Goal: Task Accomplishment & Management: Manage account settings

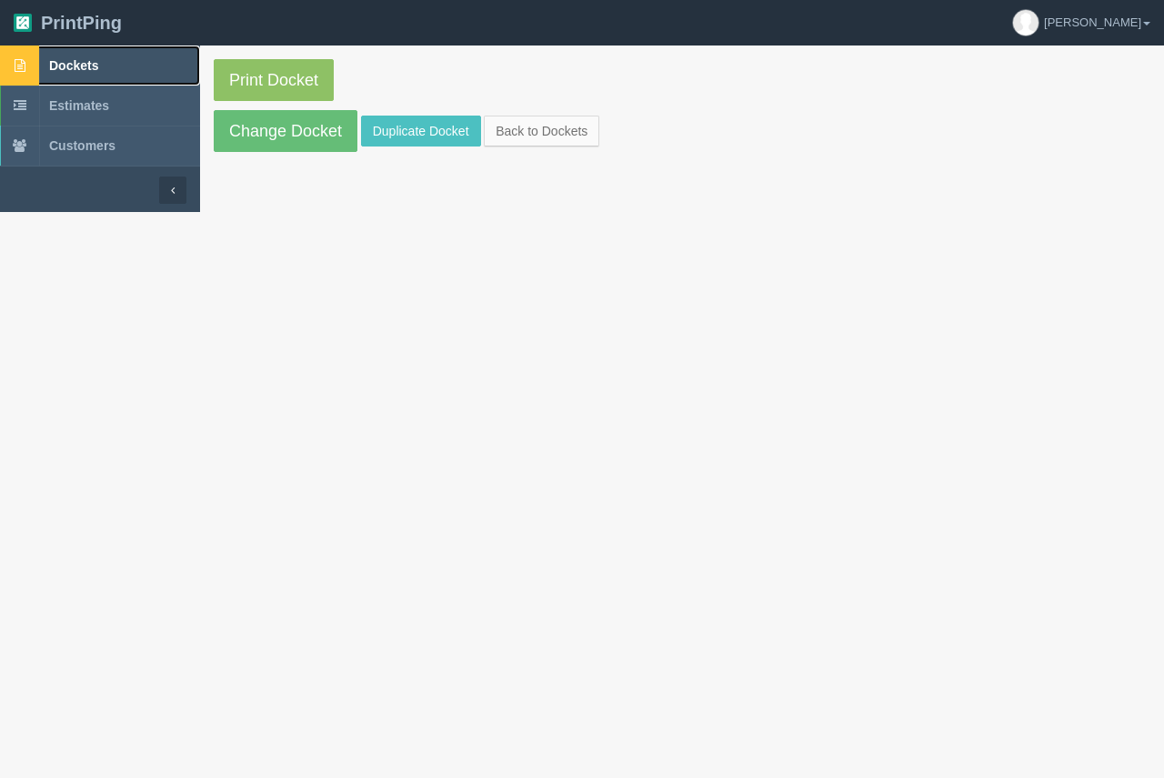
click at [86, 68] on span "Dockets" at bounding box center [73, 65] width 49 height 15
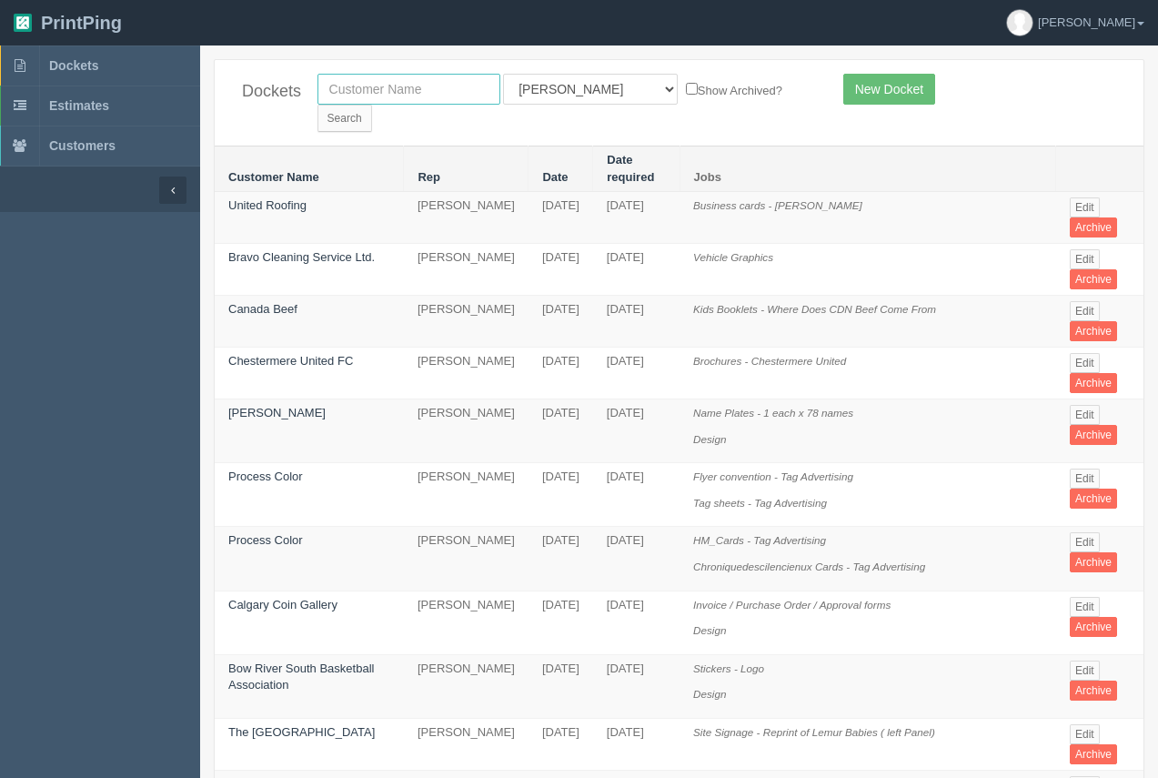
click at [360, 86] on input "text" at bounding box center [408, 89] width 183 height 31
type input "nay"
click at [372, 105] on input "Search" at bounding box center [344, 118] width 55 height 27
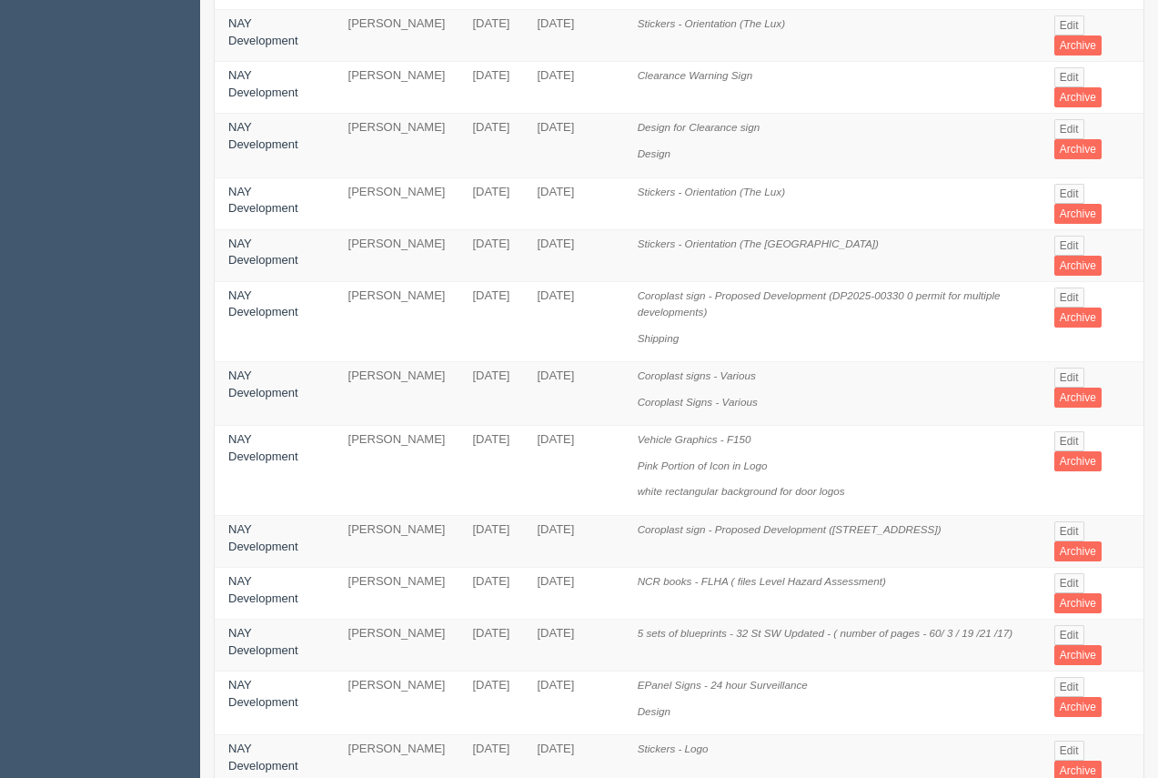
scroll to position [306, 0]
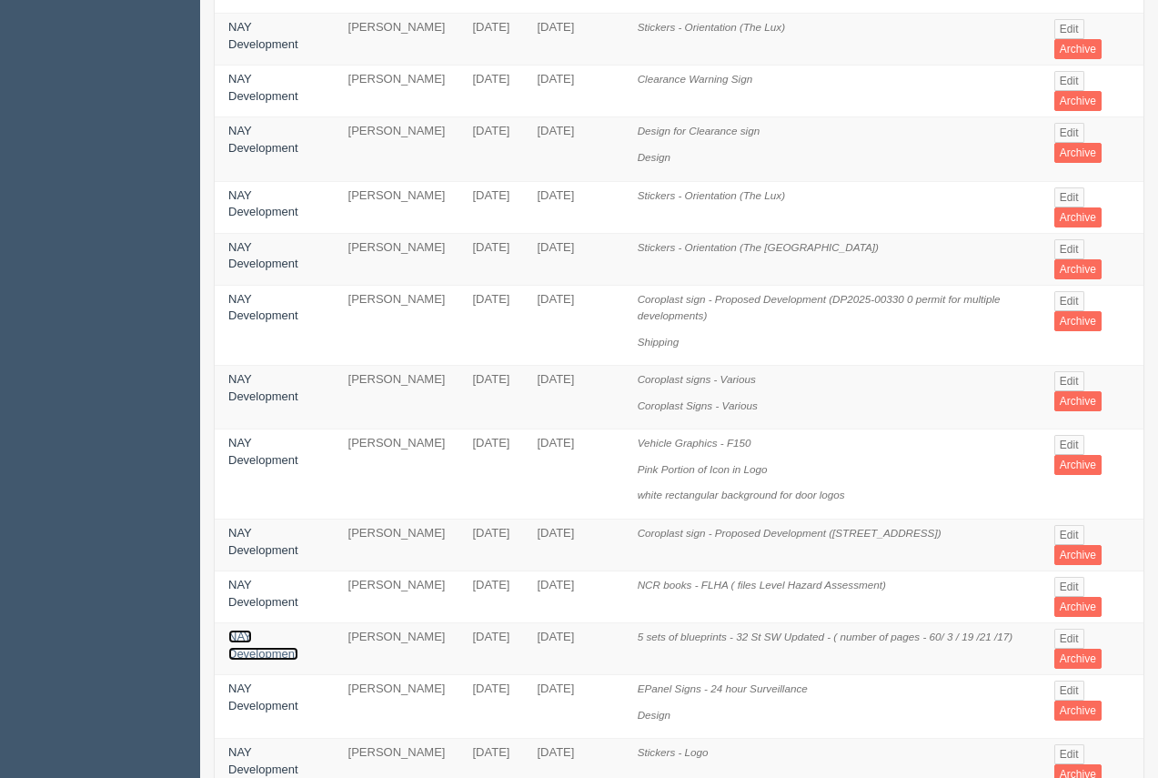
click at [241, 630] on link "NAY Development" at bounding box center [263, 645] width 70 height 31
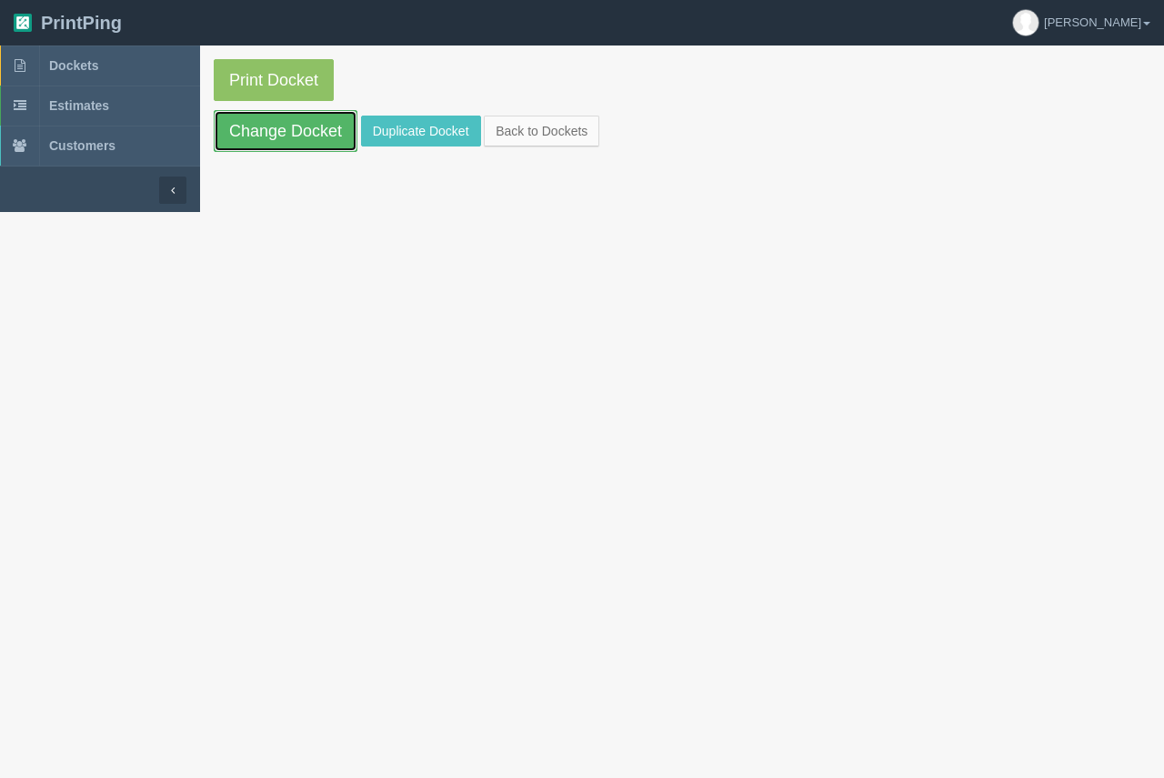
click at [315, 117] on link "Change Docket" at bounding box center [286, 131] width 144 height 42
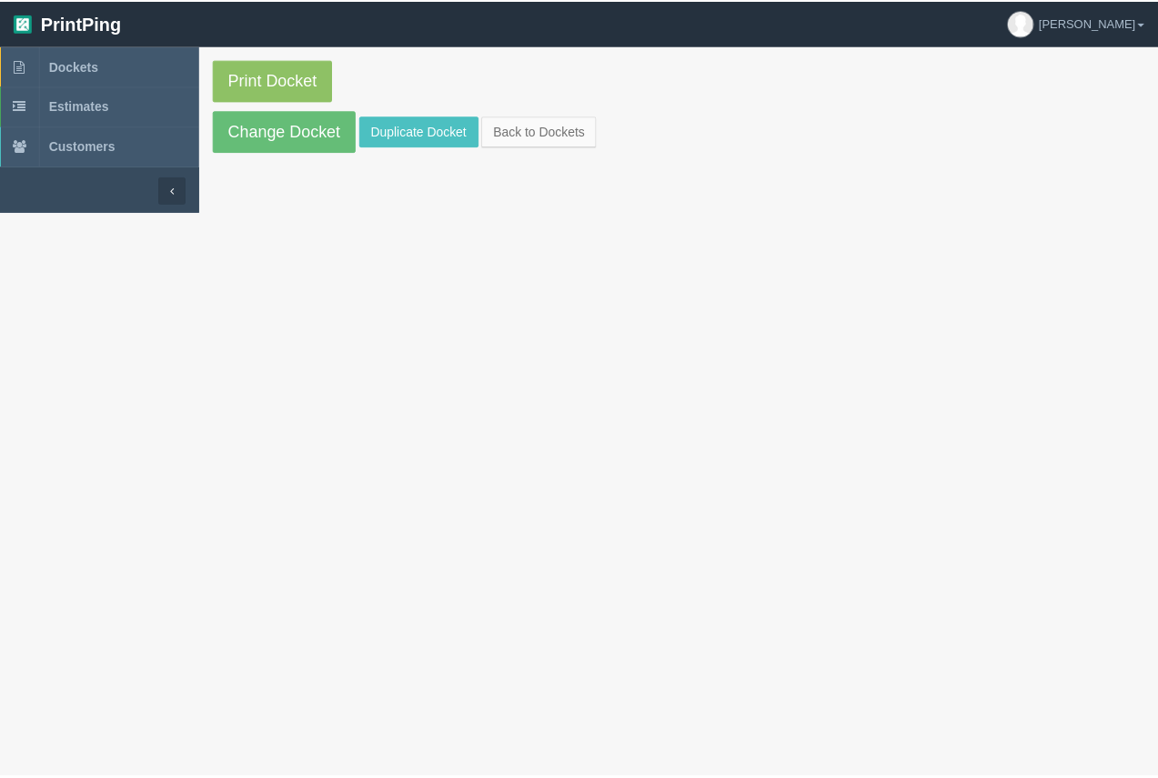
scroll to position [306, 0]
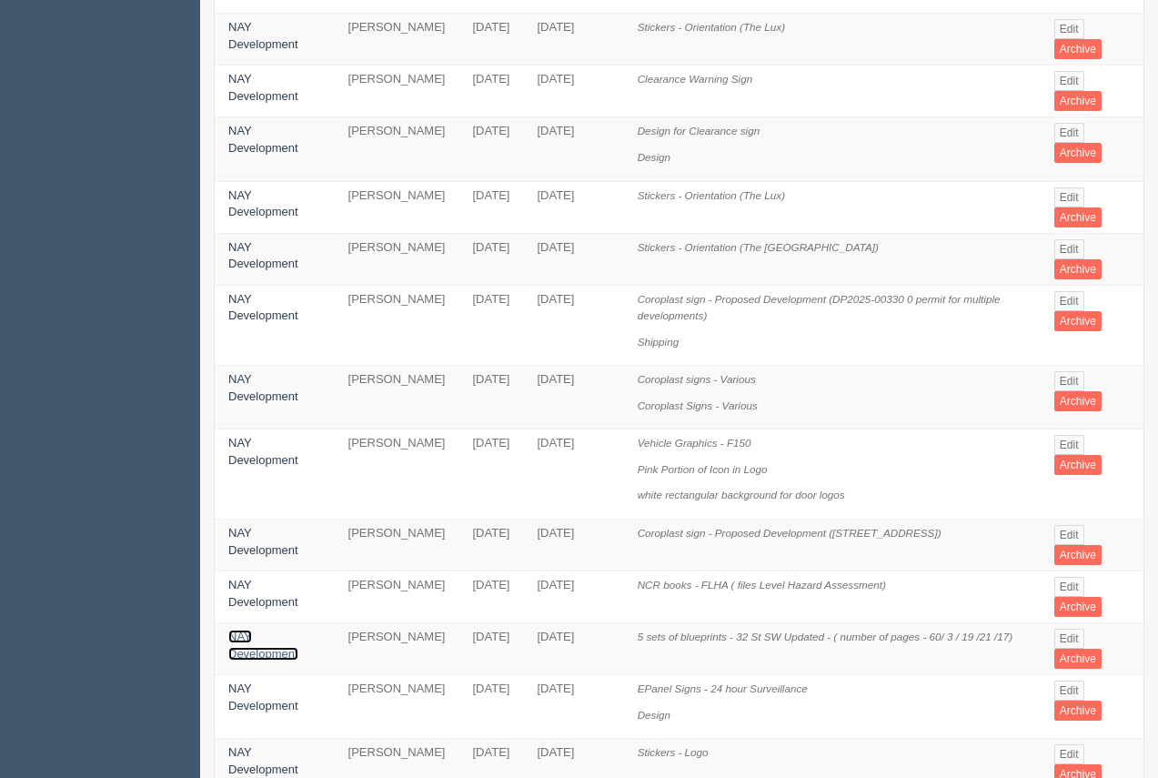
click at [251, 630] on link "NAY Development" at bounding box center [263, 645] width 70 height 31
drag, startPoint x: 251, startPoint y: 613, endPoint x: 277, endPoint y: 441, distance: 173.8
click at [251, 630] on link "NAY Development" at bounding box center [263, 645] width 70 height 31
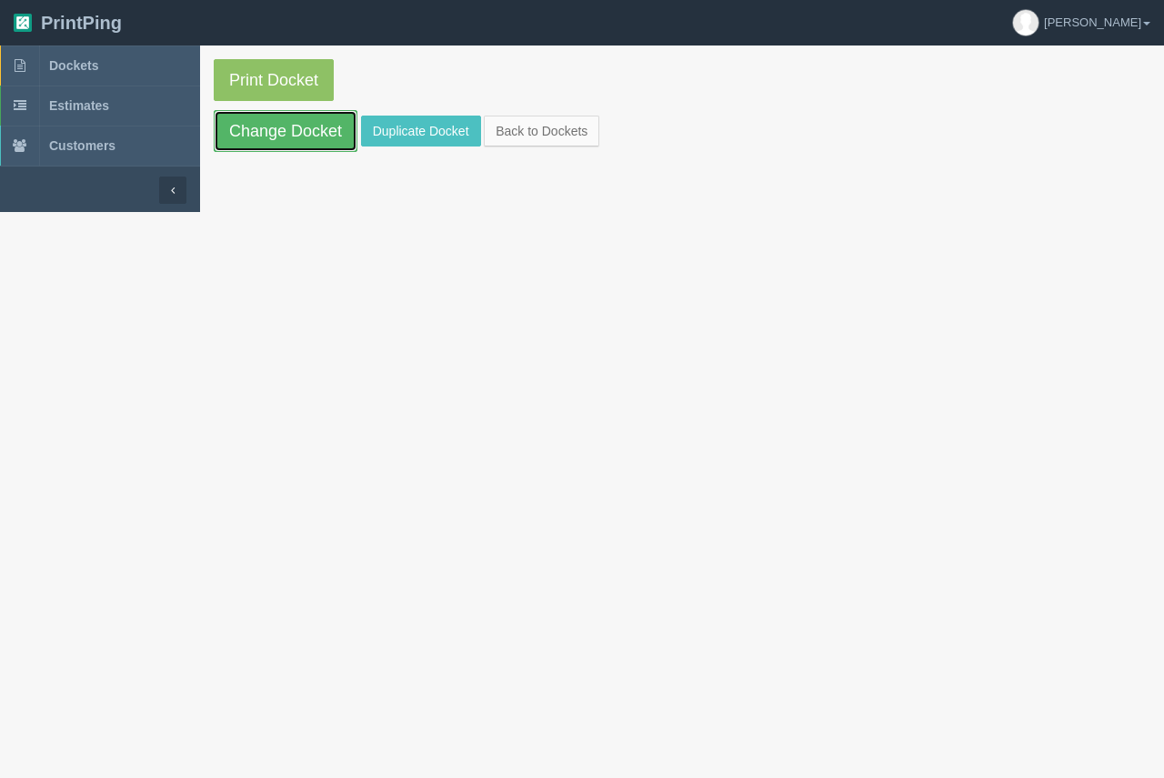
click at [303, 113] on link "Change Docket" at bounding box center [286, 131] width 144 height 42
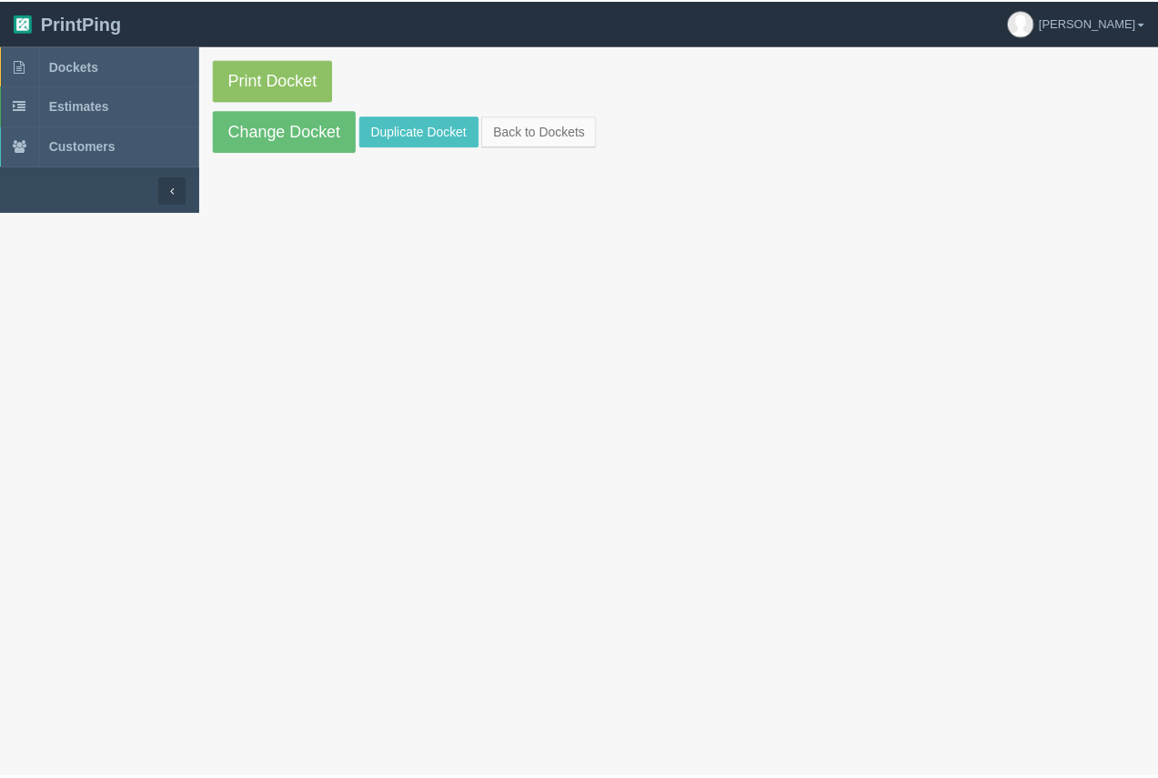
scroll to position [306, 0]
